Goal: Task Accomplishment & Management: Manage account settings

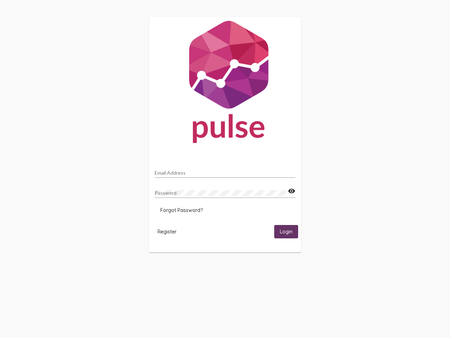
click at [225, 171] on input "Email Address" at bounding box center [225, 173] width 141 height 6
click at [292, 191] on mat-icon "visibility" at bounding box center [291, 191] width 7 height 8
click at [181, 210] on span "Forgot Password?" at bounding box center [181, 210] width 43 height 6
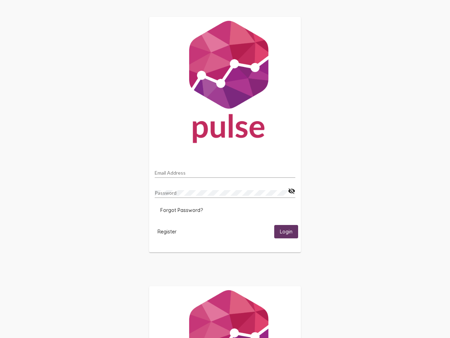
click at [167, 231] on html "Email Address Password visibility_off Forgot Password? Register Login" at bounding box center [225, 227] width 450 height 455
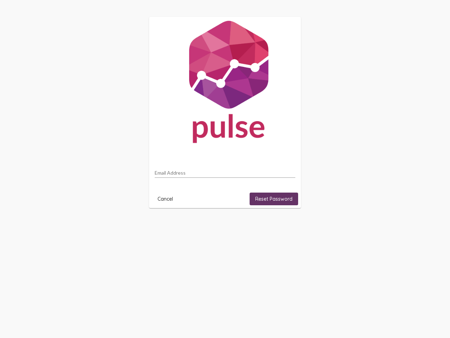
click at [286, 225] on html "Email Address Cancel Reset Password" at bounding box center [225, 112] width 450 height 225
